Goal: Task Accomplishment & Management: Manage account settings

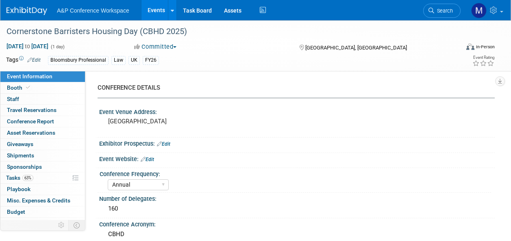
select select "Annual"
select select "Level 2"
select select "In-Person Booth"
select select "Law"
select select "Bloomsbury Professional"
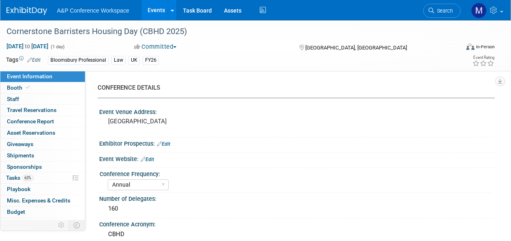
select select "[PERSON_NAME]"
select select "Brand/Subject Presence​"
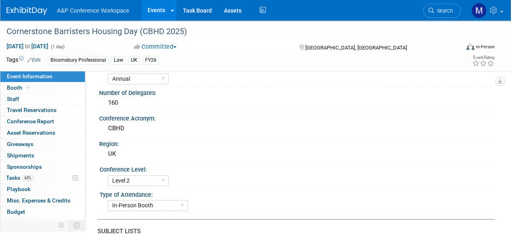
click at [451, 7] on link "Search" at bounding box center [441, 11] width 37 height 14
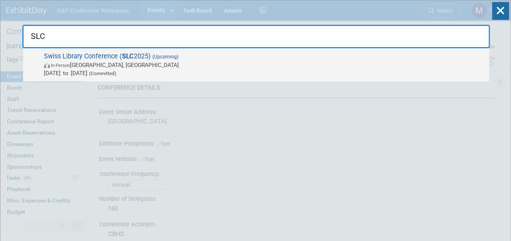
type input "SLC"
click at [114, 55] on span "Swiss Library Conference ( SLC 2025) (Upcoming) In-Person Bern, Switzerland Oct…" at bounding box center [262, 64] width 443 height 25
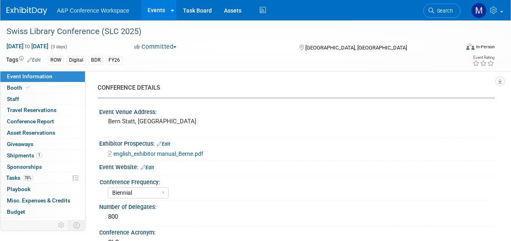
select select "Biennial"
select select "Level 2"
select select "In-Person Booth"
select select "Libraries"
select select "Bloomsbury Digital Resources"
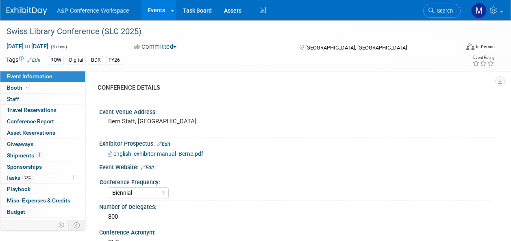
select select "[PERSON_NAME]"
select select "BDR Product Awareness and Trial Generation​"
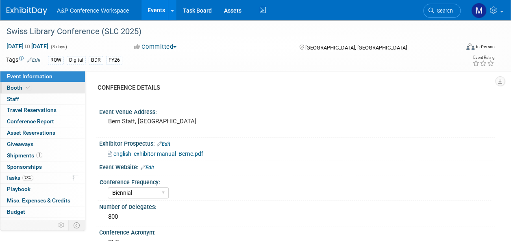
click at [57, 91] on link "Booth" at bounding box center [42, 87] width 85 height 11
select select "DIGI"
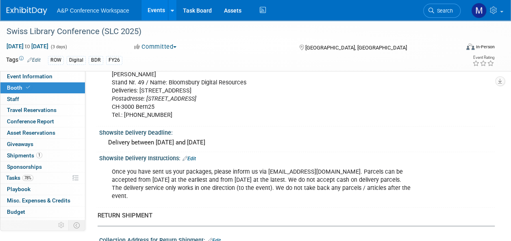
scroll to position [935, 0]
